Goal: Find contact information: Find contact information

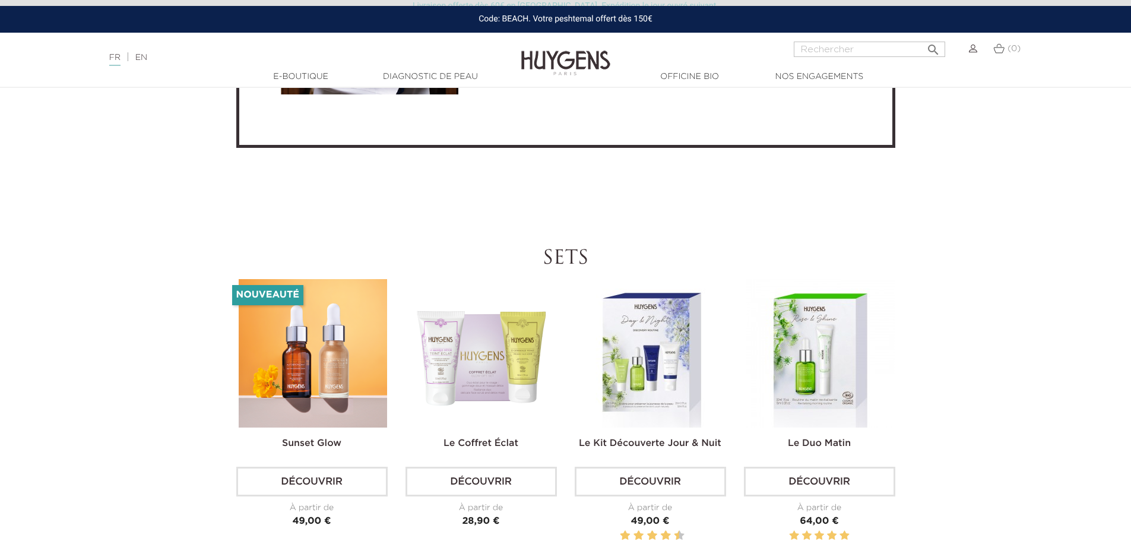
scroll to position [3146, 0]
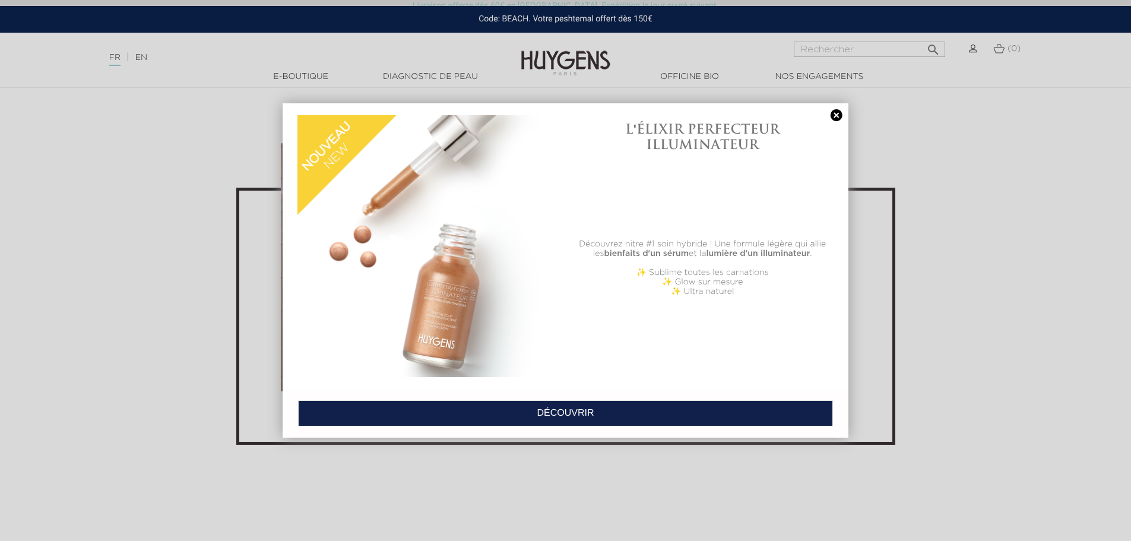
click at [832, 116] on link at bounding box center [836, 115] width 17 height 12
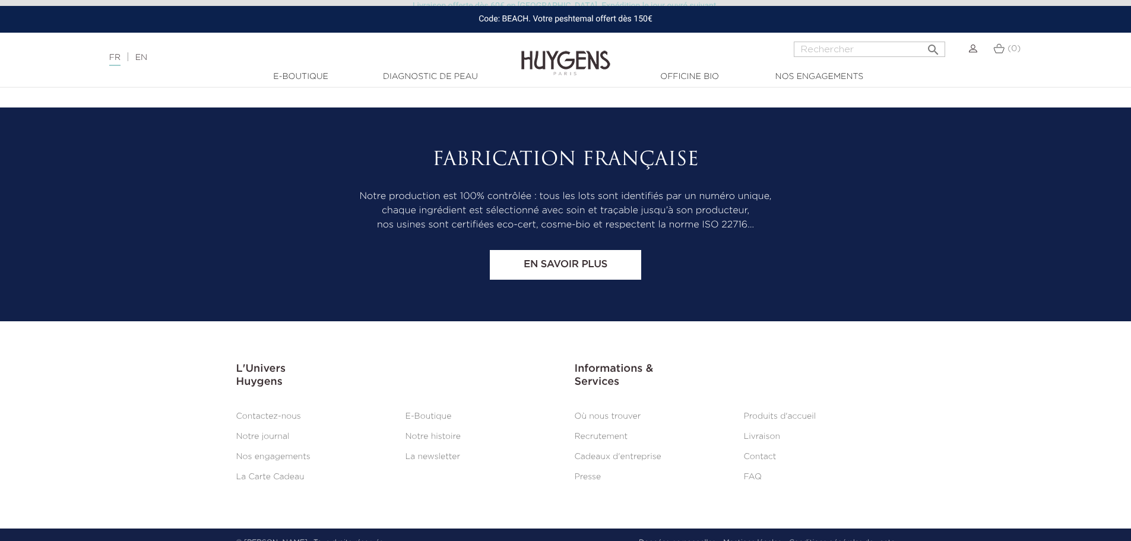
scroll to position [4943, 0]
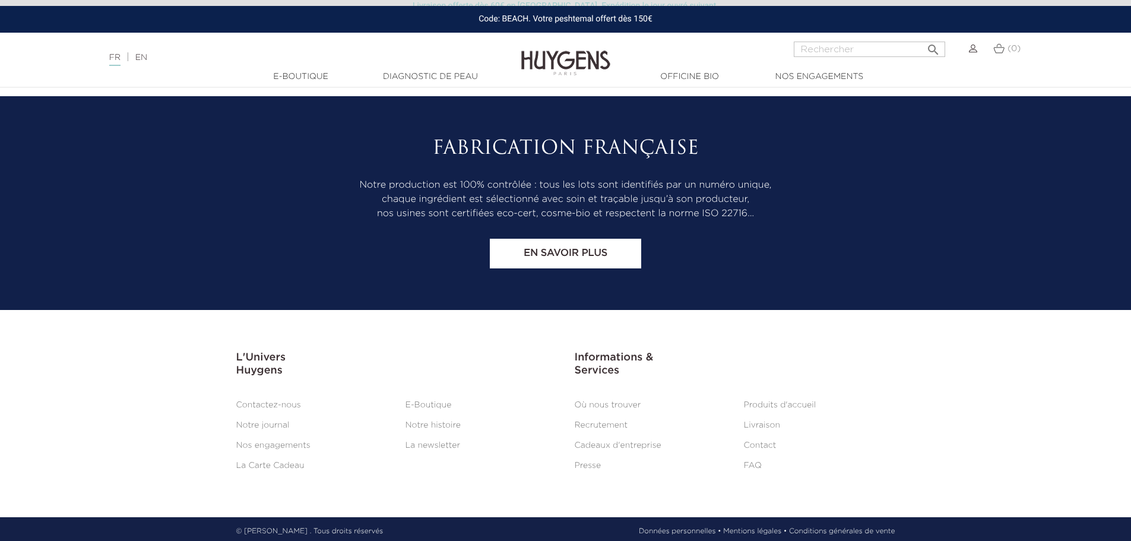
click at [744, 441] on link "Contact" at bounding box center [760, 445] width 33 height 8
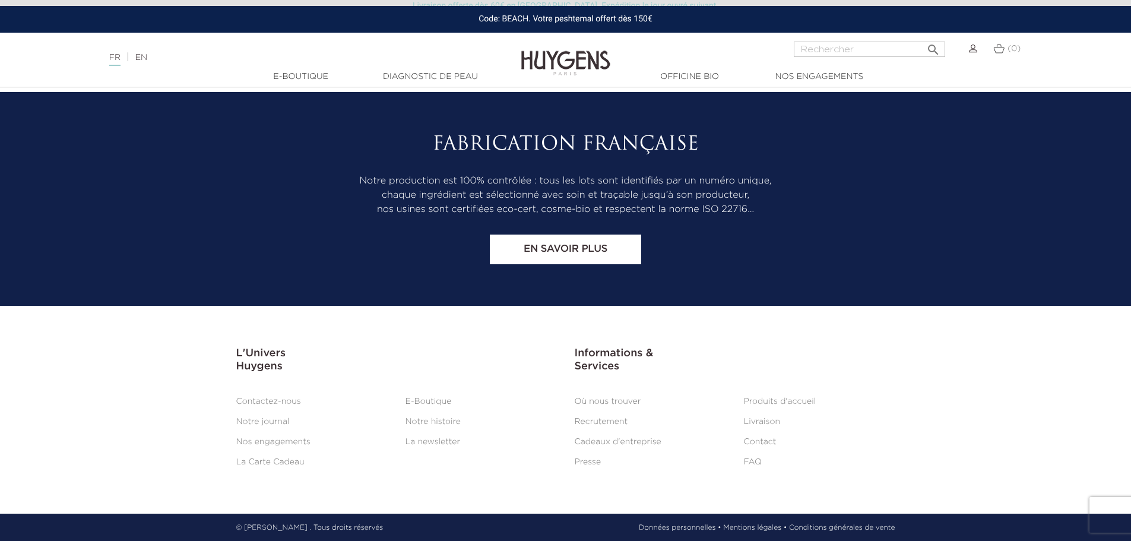
scroll to position [988, 0]
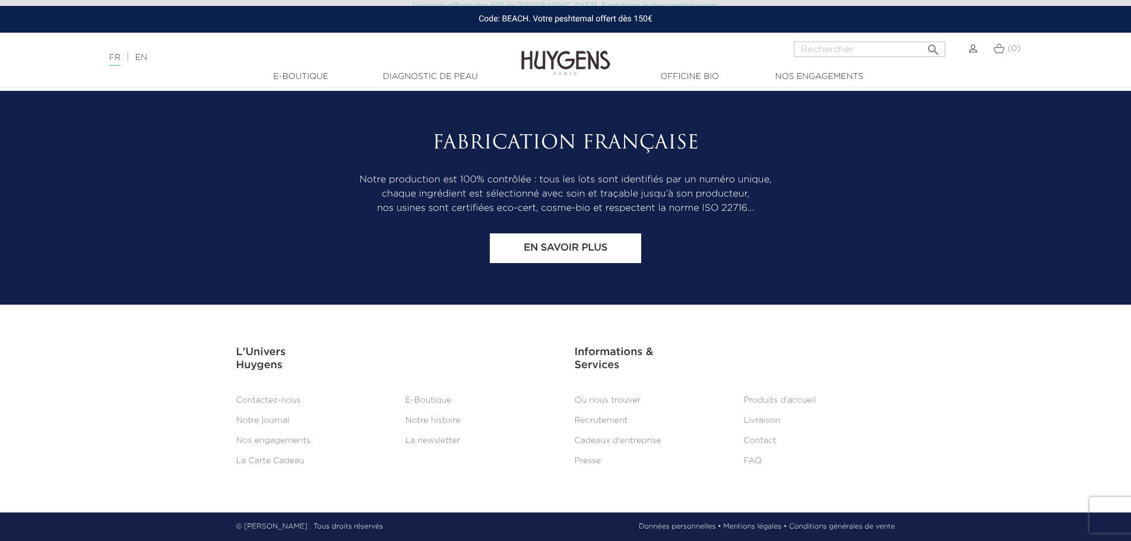
click at [765, 528] on link "Mentions légales •" at bounding box center [755, 526] width 64 height 11
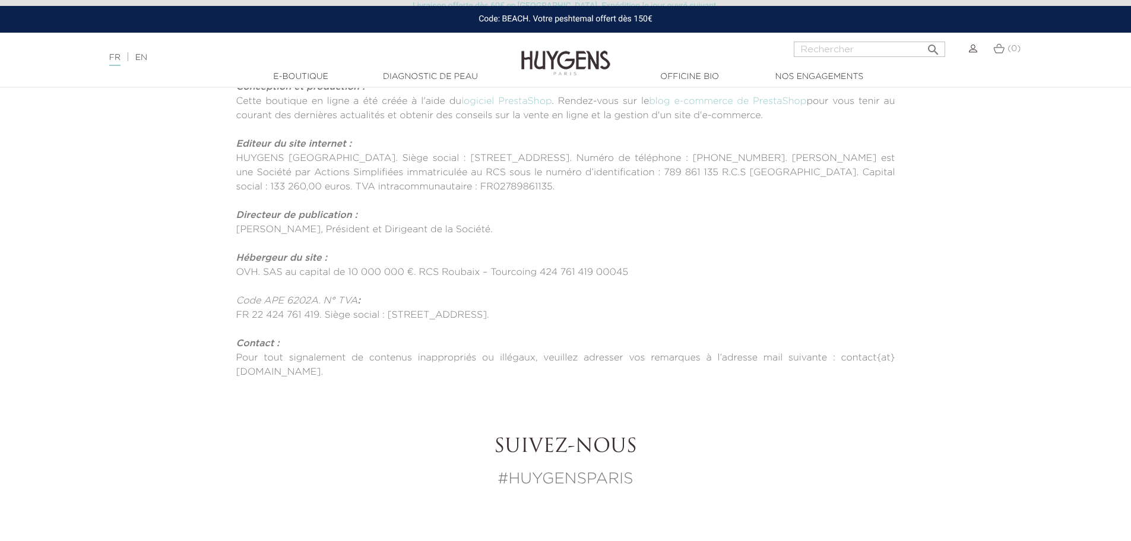
scroll to position [119, 0]
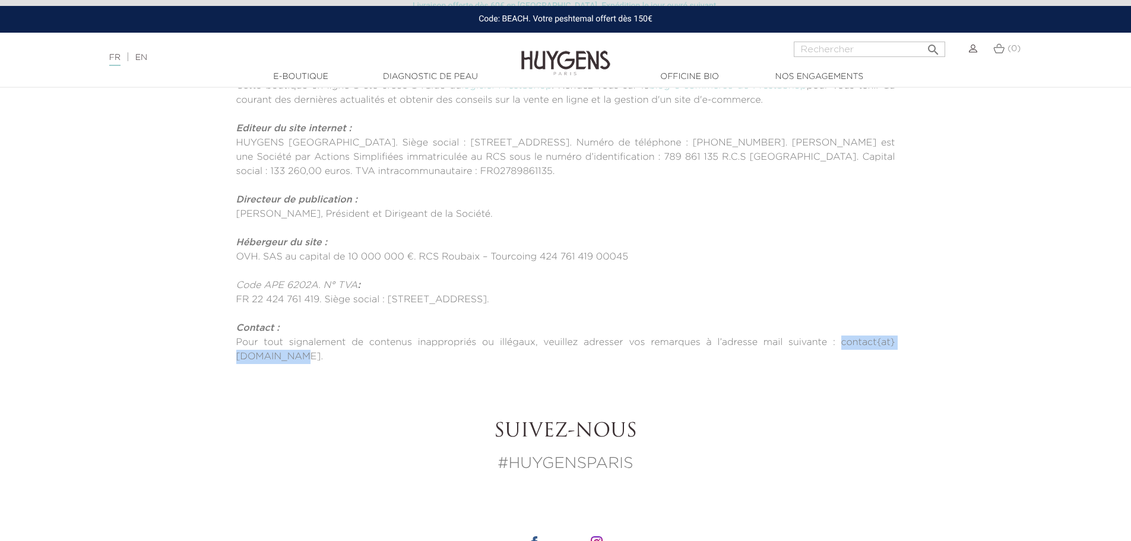
drag, startPoint x: 924, startPoint y: 343, endPoint x: 790, endPoint y: 340, distance: 134.2
click at [790, 340] on section "Mentions Légales Conception et production : Cette boutique en ligne a été créée…" at bounding box center [565, 199] width 1131 height 329
copy p "contact{at}[DOMAIN_NAME]."
